Goal: Information Seeking & Learning: Learn about a topic

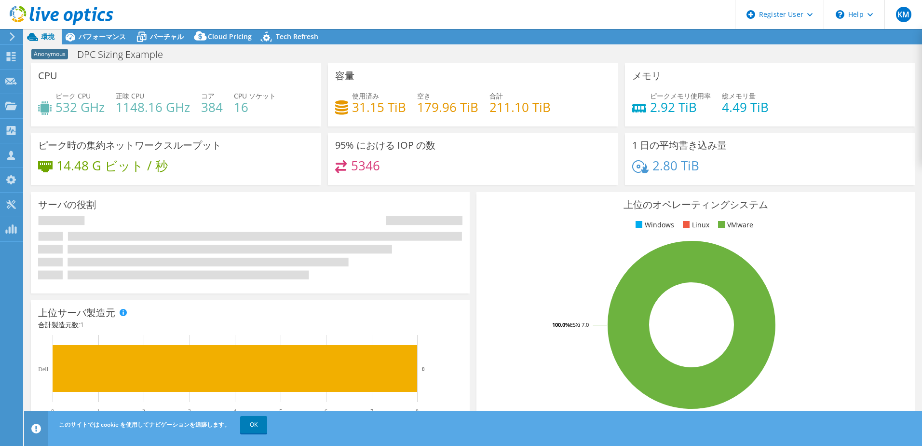
select select "[GEOGRAPHIC_DATA]"
select select "JPY"
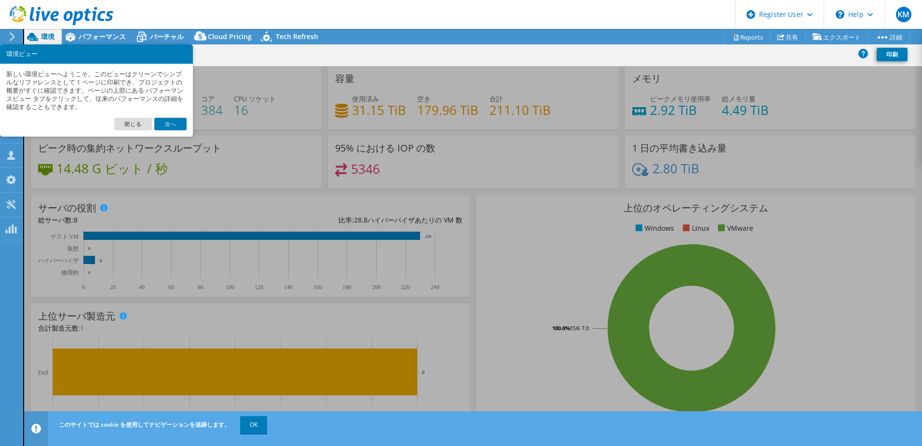
click at [175, 124] on link "次へ" at bounding box center [170, 124] width 32 height 13
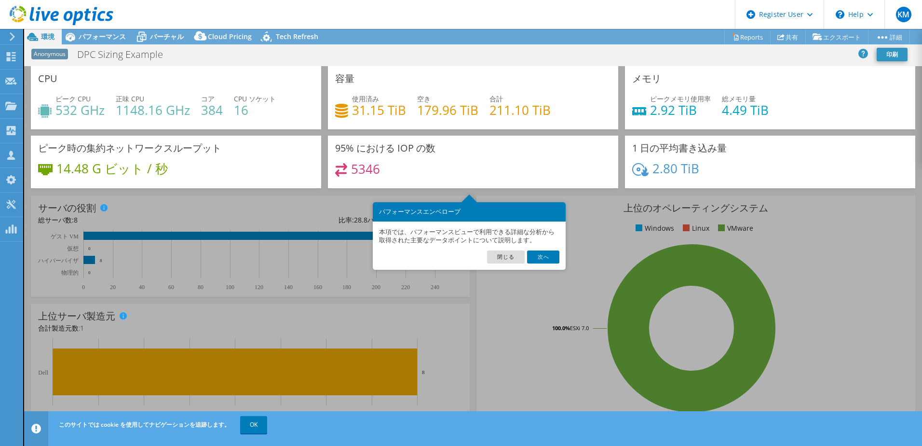
click at [544, 255] on link "次へ" at bounding box center [543, 256] width 32 height 13
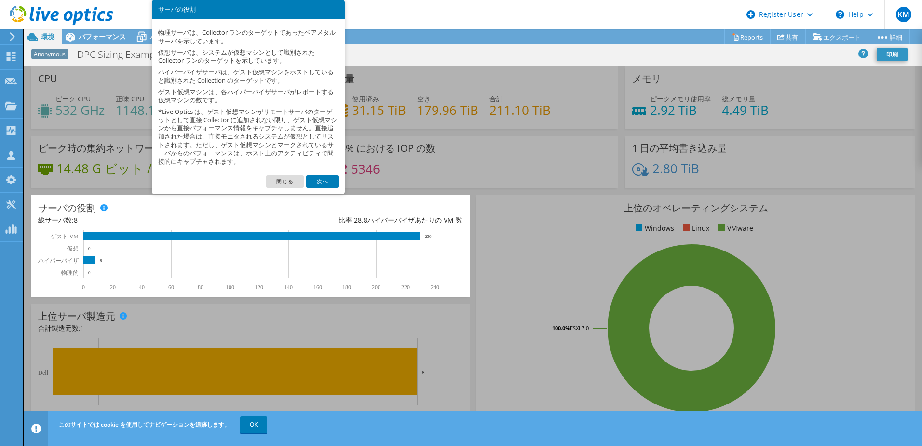
click at [294, 178] on link "閉じる" at bounding box center [285, 181] width 38 height 13
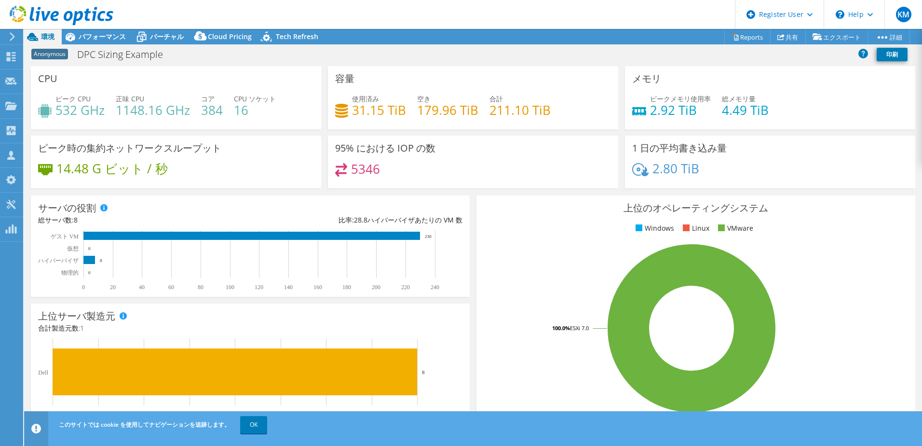
click at [163, 33] on span "バーチャル" at bounding box center [167, 36] width 34 height 9
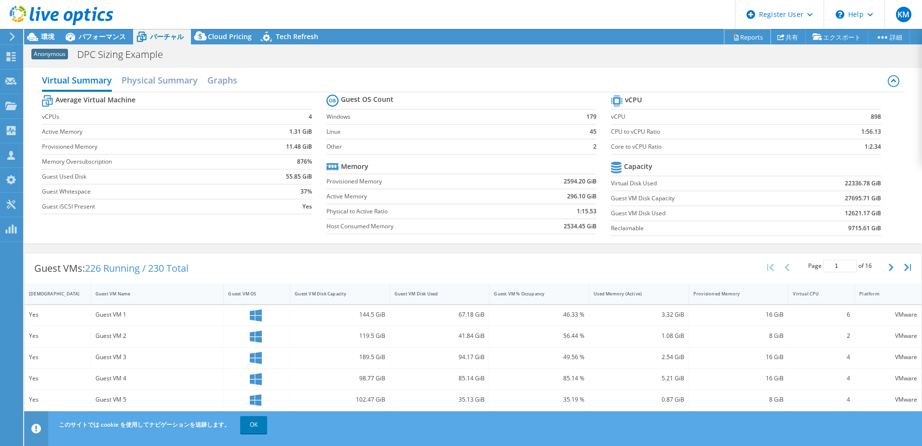
click at [745, 37] on link "Reports" at bounding box center [748, 36] width 46 height 15
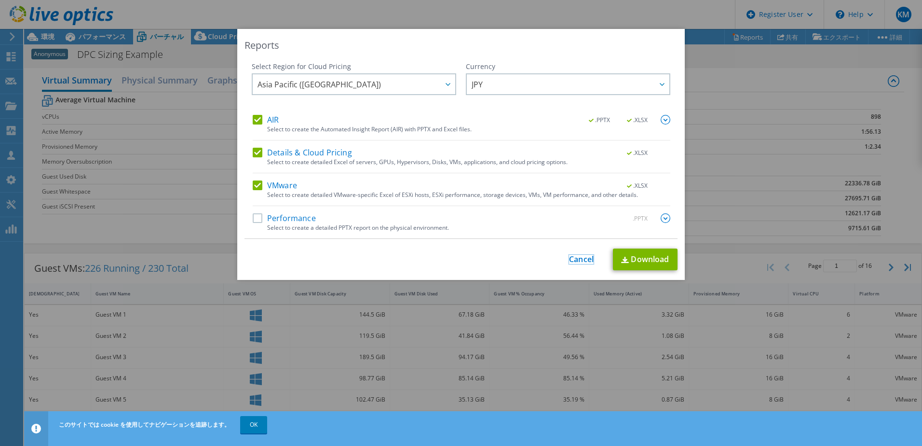
click at [584, 262] on link "Cancel" at bounding box center [581, 259] width 25 height 9
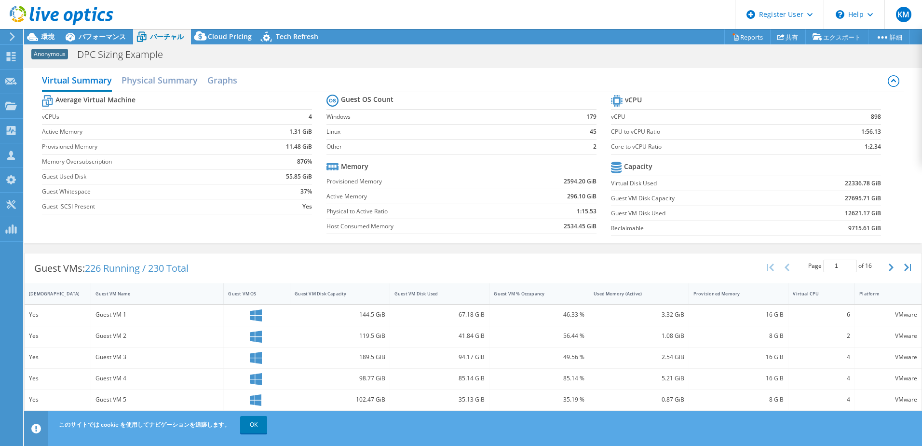
click at [39, 37] on icon at bounding box center [32, 36] width 17 height 17
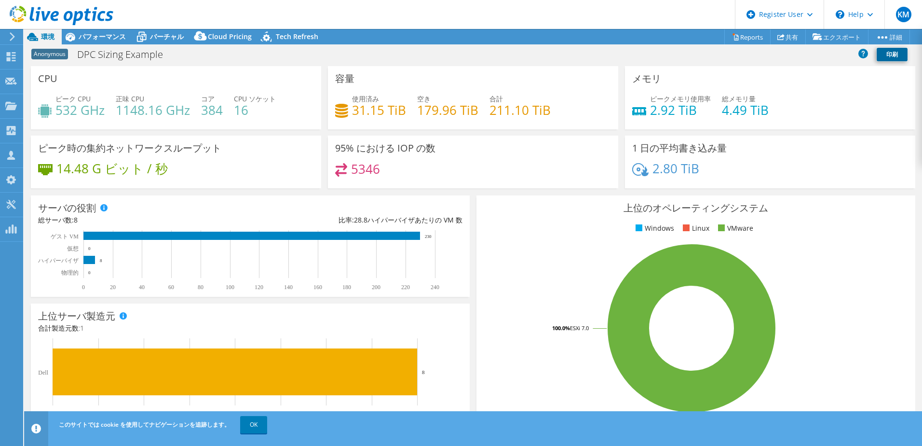
click at [898, 55] on link "印刷" at bounding box center [892, 55] width 31 height 14
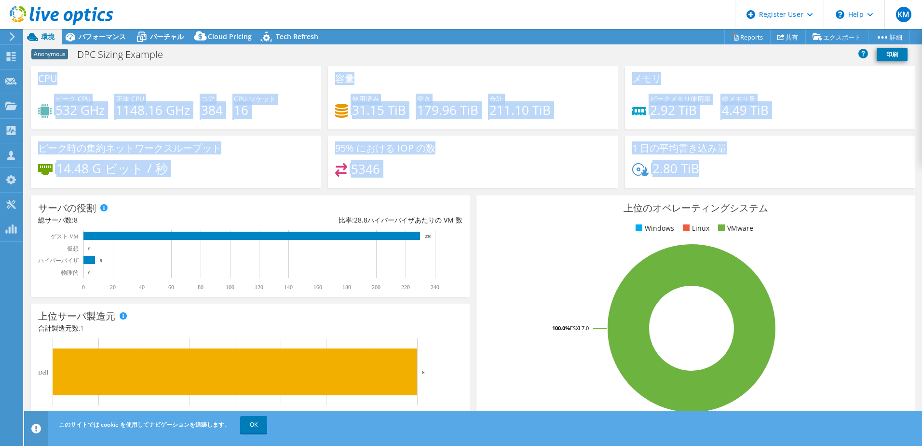
drag, startPoint x: 39, startPoint y: 78, endPoint x: 753, endPoint y: 164, distance: 718.6
click at [753, 164] on div "CPU ピーク CPU 532 GHz 正味 CPU 1148.16 GHz コア 384 CPU ソケット 16 容量 使用済み 31.15 TiB" at bounding box center [473, 130] width 892 height 128
copy div "CPU ピーク CPU 532 GHz 正味 CPU 1148.16 GHz コア 384 CPU ソケット 16 容量 使用済み 31.15 TiB 空き …"
click at [528, 162] on div "95% における IOP の数 5346" at bounding box center [473, 162] width 290 height 53
drag, startPoint x: 41, startPoint y: 82, endPoint x: 735, endPoint y: 177, distance: 700.1
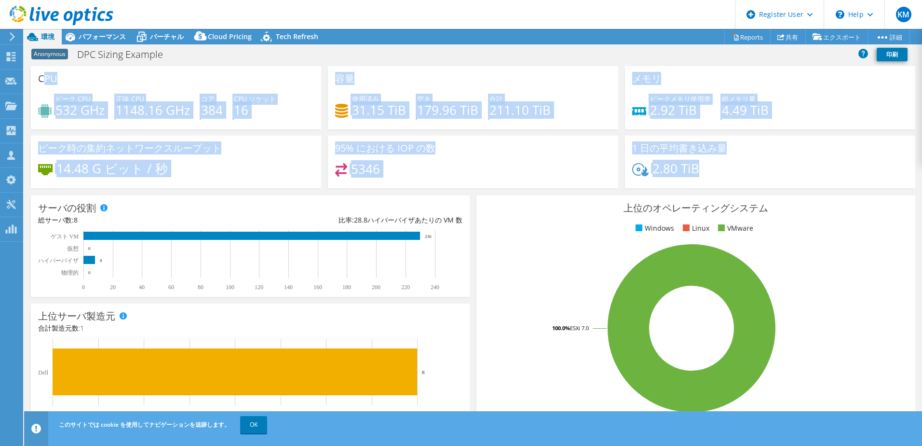
click at [735, 177] on div "CPU ピーク CPU 532 GHz 正味 CPU 1148.16 GHz コア 384 CPU ソケット 16 容量 使用済み 31.15 TiB" at bounding box center [473, 130] width 892 height 128
copy div "PU ピーク CPU 532 GHz 正味 CPU 1148.16 GHz コア 384 CPU ソケット 16 容量 使用済み 31.15 TiB 空き 1…"
click at [241, 299] on div "サーバの役割 物理サーバは、Collector ランのターゲットであったベアメタルサーバを示しています。 仮想サーバは、システムが仮想マシンとして識別された …" at bounding box center [250, 246] width 446 height 108
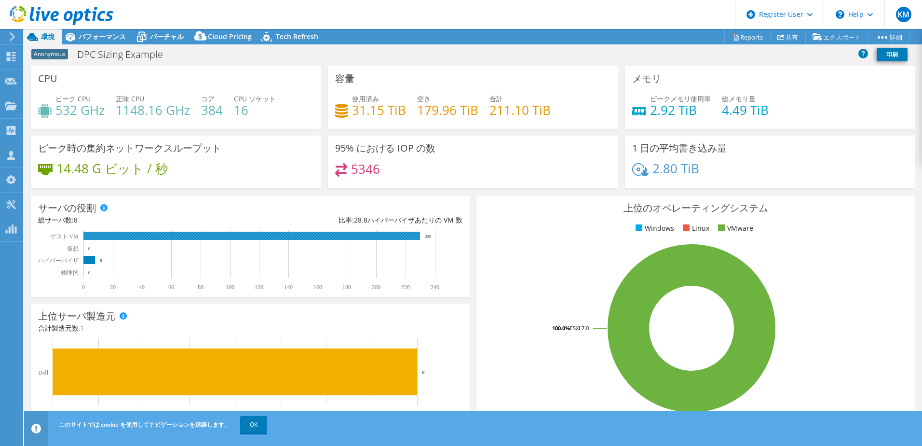
click at [428, 235] on text "230" at bounding box center [428, 236] width 7 height 5
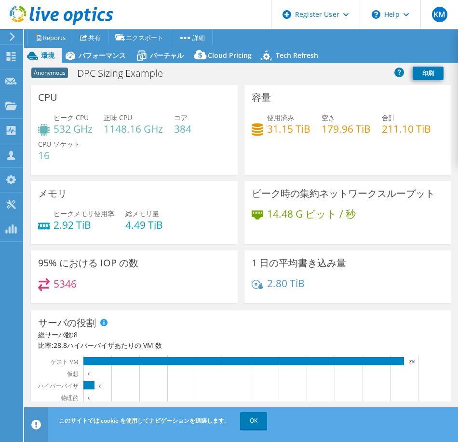
click at [441, 236] on div "ピーク時の集約ネットワークスループット 14.48 G ビット / 秒" at bounding box center [348, 212] width 207 height 63
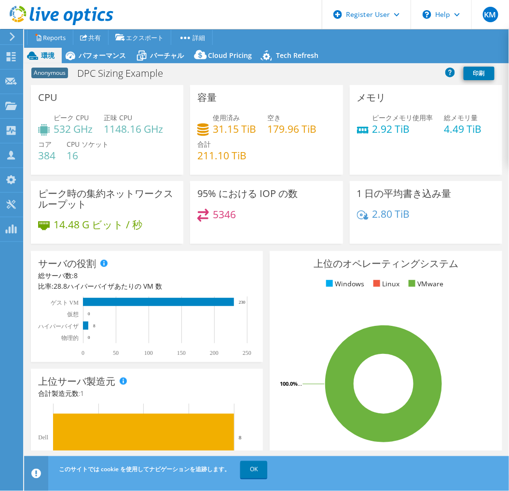
click at [157, 59] on span "バーチャル" at bounding box center [167, 55] width 34 height 9
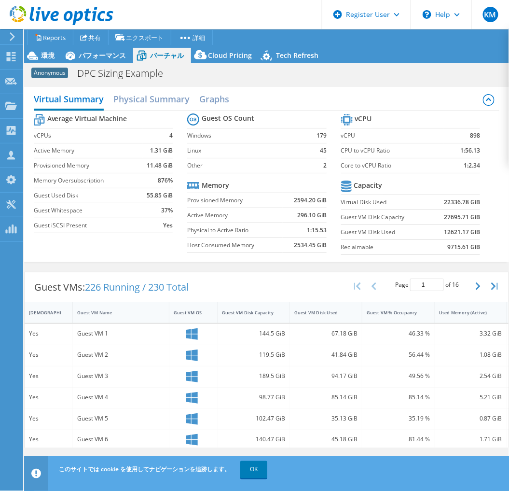
drag, startPoint x: 171, startPoint y: 223, endPoint x: 40, endPoint y: 123, distance: 165.3
click at [40, 123] on section "Average Virtual Machine vCPUs 4 Active Memory 1.31 GiB Provisioned Memory 11.48…" at bounding box center [110, 174] width 153 height 126
copy tbody
drag, startPoint x: 321, startPoint y: 166, endPoint x: 193, endPoint y: 122, distance: 134.9
click at [193, 122] on tbody "Guest OS Count Windows 179 Linux 45 Other 2" at bounding box center [256, 142] width 139 height 62
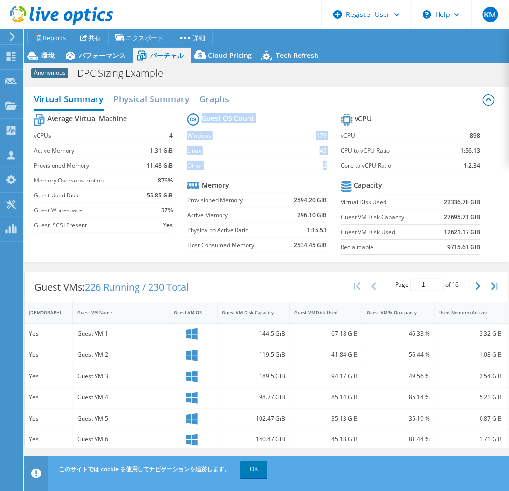
copy tbody "Guest OS Count Windows 179 Linux 45 Other 2"
drag, startPoint x: 322, startPoint y: 247, endPoint x: 195, endPoint y: 187, distance: 140.7
click at [195, 187] on section "Guest OS Count Windows 179 Linux 45 Other 2 Memory Provisioned Memory 2594.20 G…" at bounding box center [263, 184] width 153 height 147
copy tbody
drag, startPoint x: 350, startPoint y: 119, endPoint x: 473, endPoint y: 161, distance: 130.4
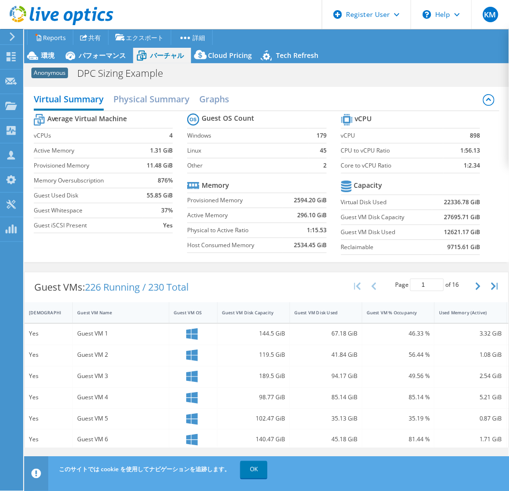
click at [473, 161] on section "vCPU vCPU 898 CPU to vCPU Ratio 1:56.13 Core to vCPU Ratio 1:2.34 Capacity Virt…" at bounding box center [417, 185] width 153 height 148
copy tbody
click at [383, 242] on label "Reclaimable" at bounding box center [386, 247] width 91 height 10
drag, startPoint x: 473, startPoint y: 247, endPoint x: 345, endPoint y: 188, distance: 140.9
click at [345, 188] on section "vCPU vCPU 898 CPU to vCPU Ratio 1:56.13 Core to vCPU Ratio 1:2.34 Capacity Virt…" at bounding box center [417, 185] width 153 height 148
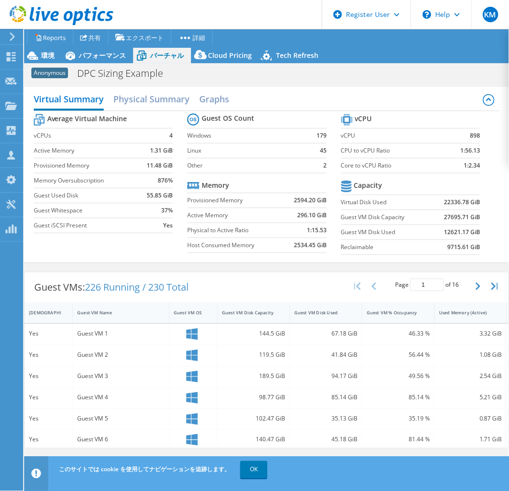
copy tbody
drag, startPoint x: 473, startPoint y: 168, endPoint x: 336, endPoint y: 134, distance: 140.6
click at [341, 134] on section "vCPU vCPU 898 CPU to vCPU Ratio 1:56.13 Core to vCPU Ratio 1:2.34 Capacity Virt…" at bounding box center [417, 185] width 153 height 148
copy tbody "vCPU"
drag, startPoint x: 296, startPoint y: 234, endPoint x: 320, endPoint y: 230, distance: 24.6
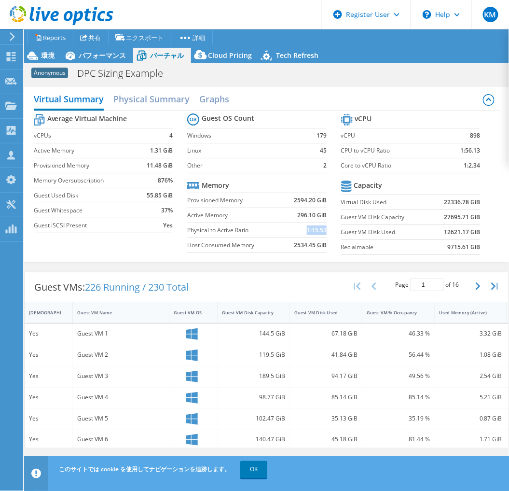
click at [320, 230] on td "1:15.53" at bounding box center [304, 229] width 43 height 15
copy b "1:15.53"
